Goal: Task Accomplishment & Management: Manage account settings

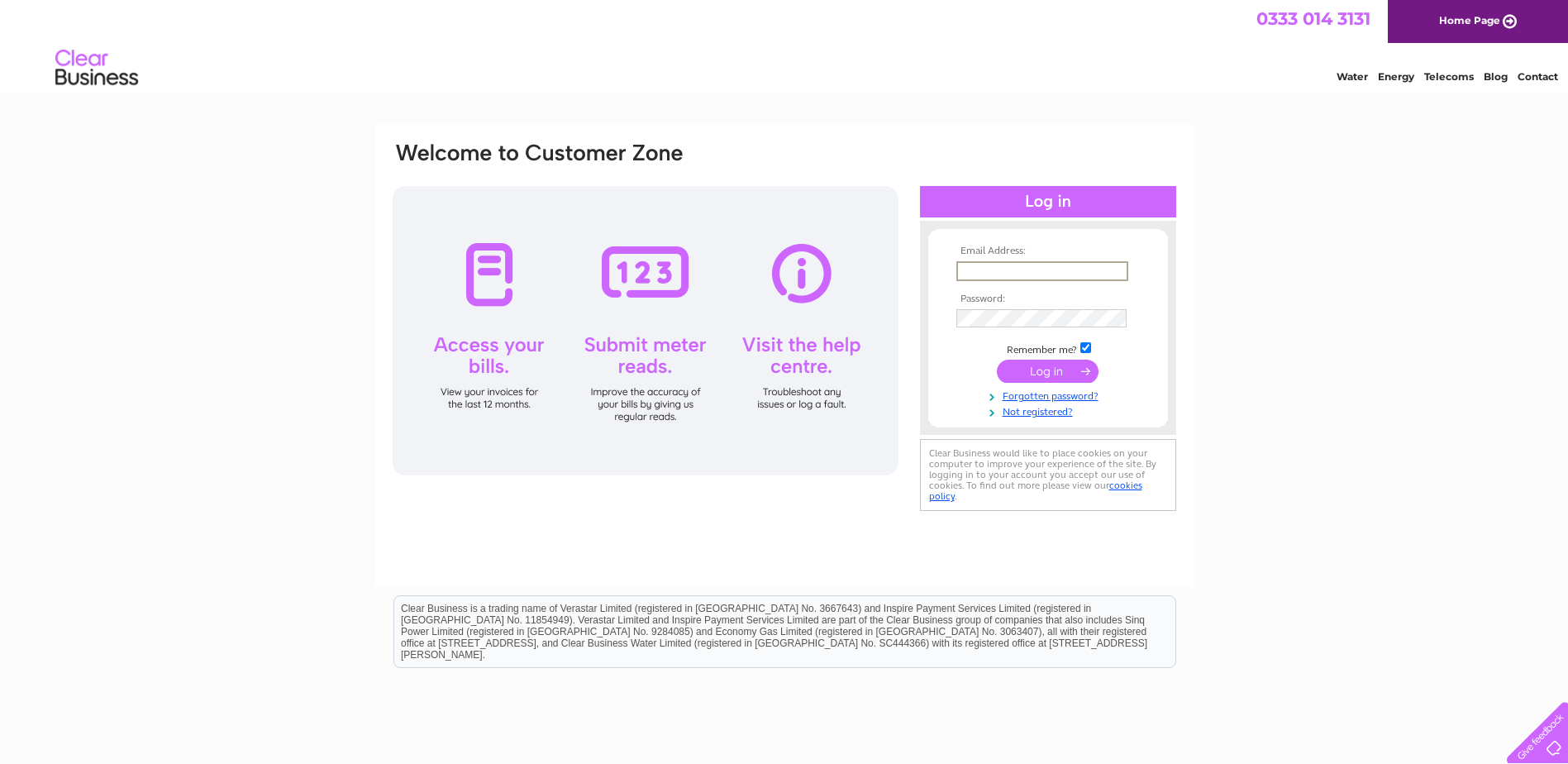
click at [1012, 261] on input "text" at bounding box center [1043, 270] width 172 height 19
type input "aileen@geomartinbld.co.uk"
click at [1084, 344] on input "checkbox" at bounding box center [1086, 346] width 11 height 11
checkbox input "false"
click at [1064, 368] on input "submit" at bounding box center [1047, 369] width 102 height 23
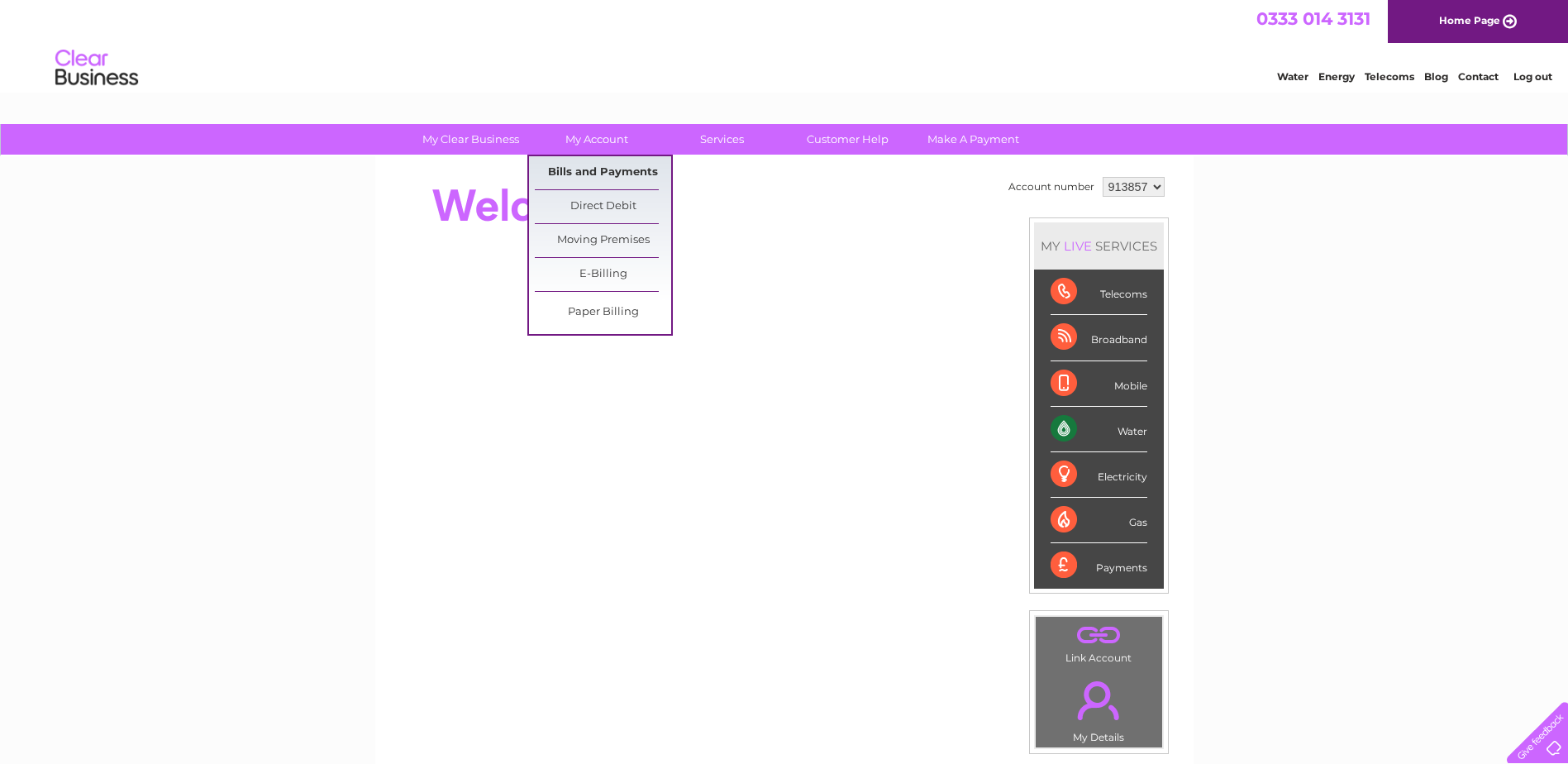
click at [600, 175] on link "Bills and Payments" at bounding box center [603, 173] width 136 height 33
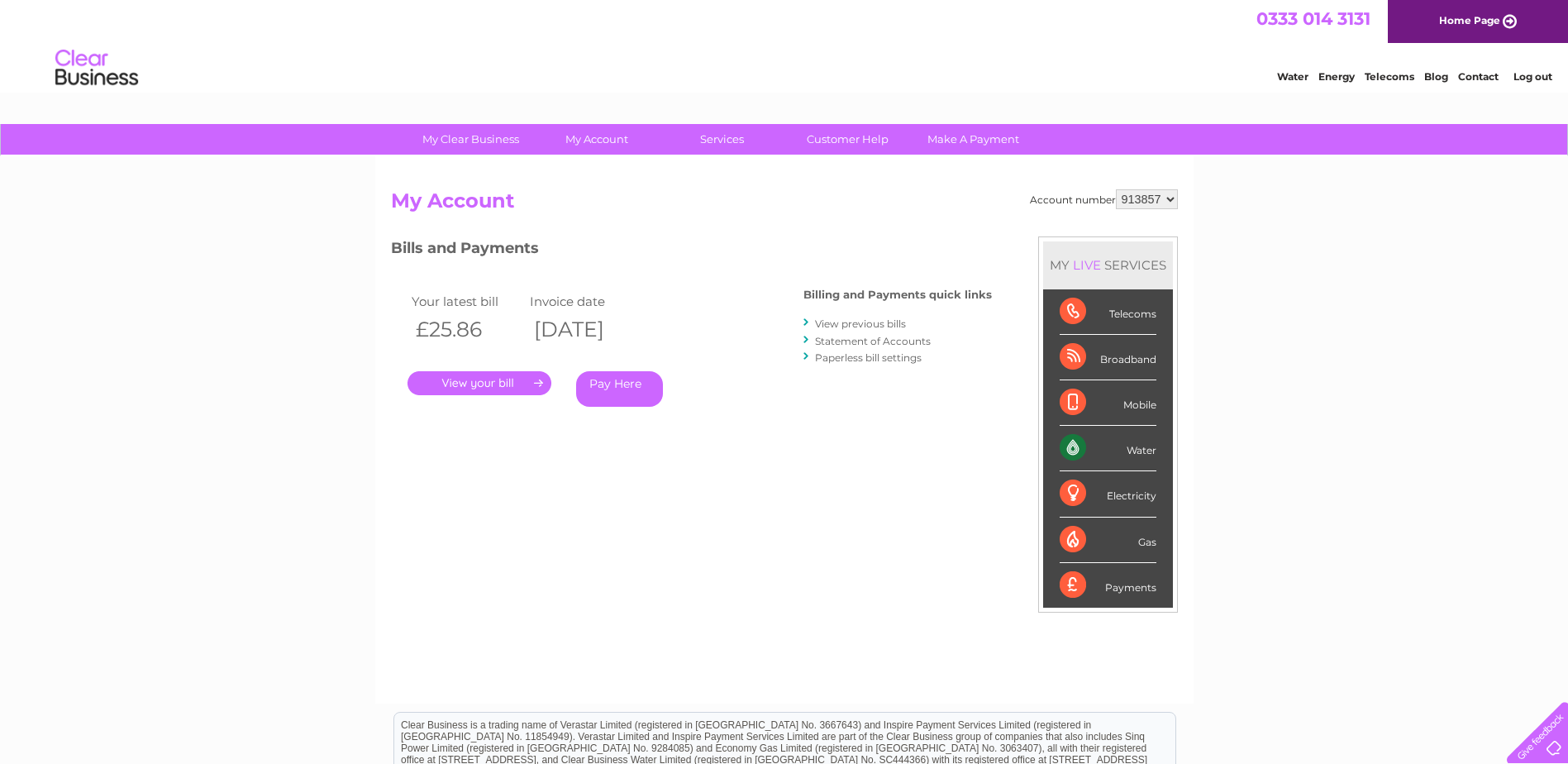
click at [486, 382] on link "." at bounding box center [479, 383] width 144 height 24
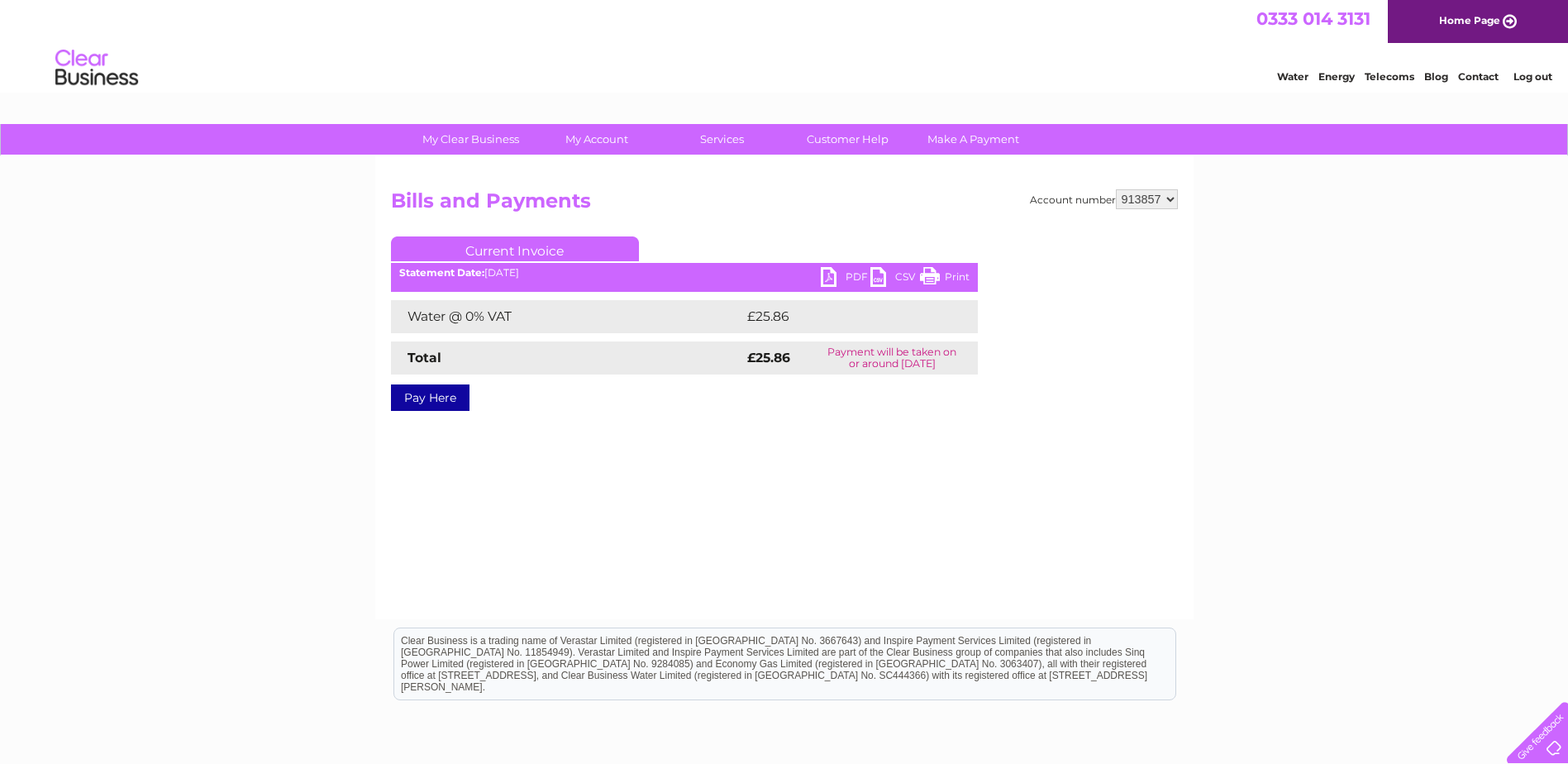
click at [828, 276] on link "PDF" at bounding box center [846, 279] width 50 height 24
click at [1528, 73] on link "Log out" at bounding box center [1533, 76] width 39 height 12
